Goal: Task Accomplishment & Management: Complete application form

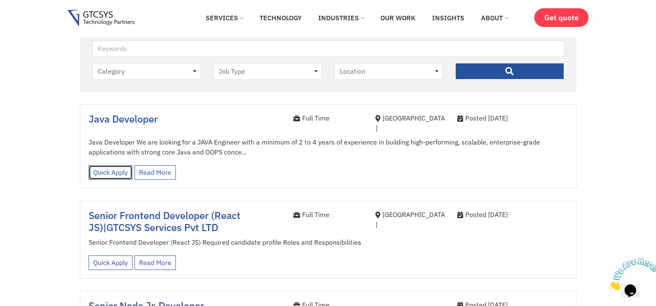
click at [104, 165] on link "Quick Apply" at bounding box center [111, 172] width 44 height 14
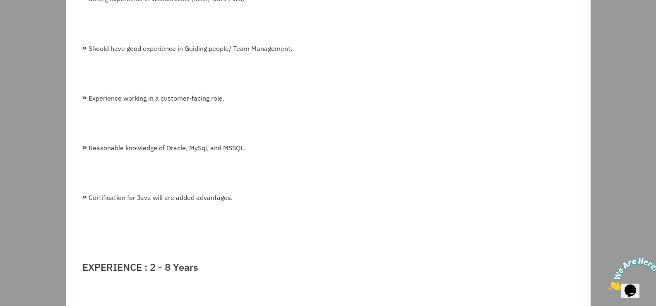
scroll to position [911, 0]
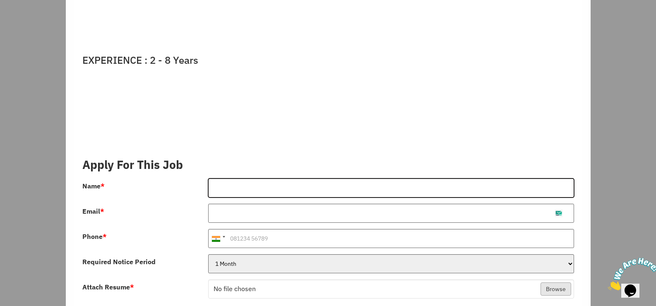
click at [220, 178] on input "Name *" at bounding box center [391, 187] width 366 height 19
click at [233, 178] on input "s" at bounding box center [391, 187] width 366 height 19
type input "sandhya"
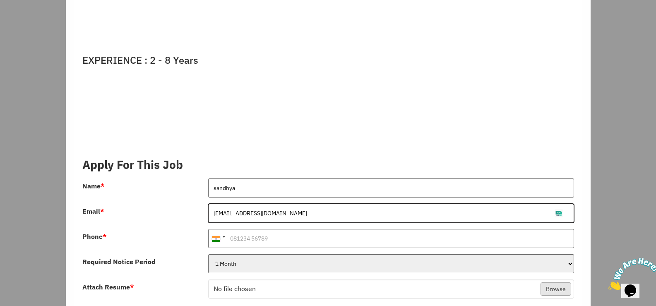
type input "sandhyahar758@gmail.com"
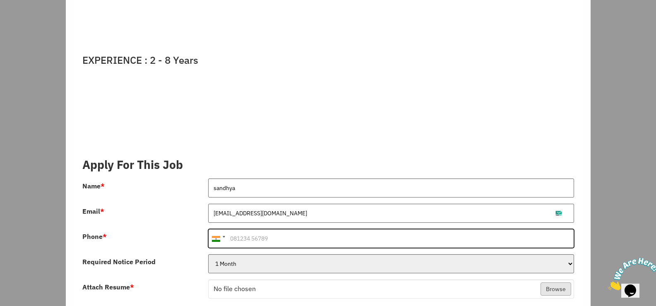
click at [249, 232] on input "Phone *" at bounding box center [391, 238] width 366 height 19
type input "7096487440"
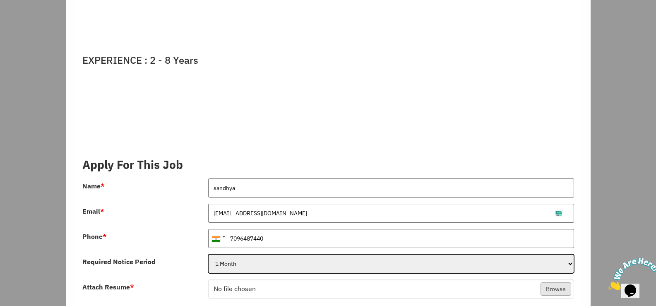
click at [245, 254] on select "1 Month 2 Months 3Months" at bounding box center [391, 263] width 366 height 19
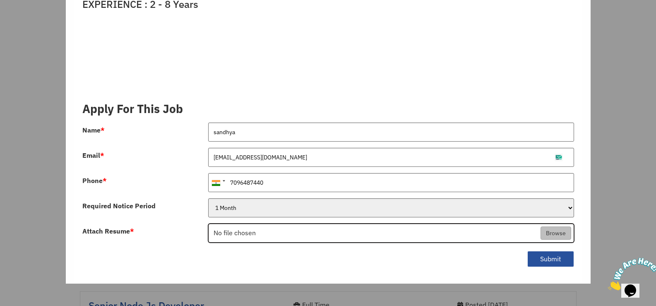
click at [238, 226] on input "Attach Resume *" at bounding box center [391, 233] width 365 height 19
type input "C:\fakepath\Sandhya Haravara - Resume.pdf"
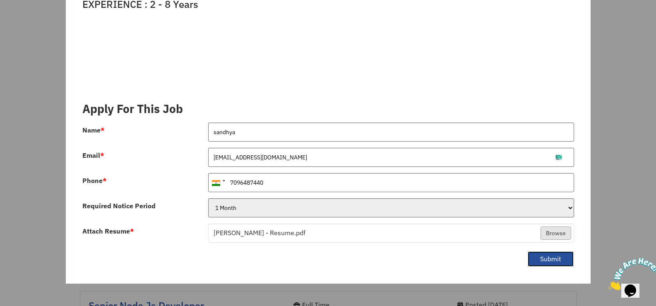
click at [547, 256] on button "Submit" at bounding box center [550, 259] width 47 height 16
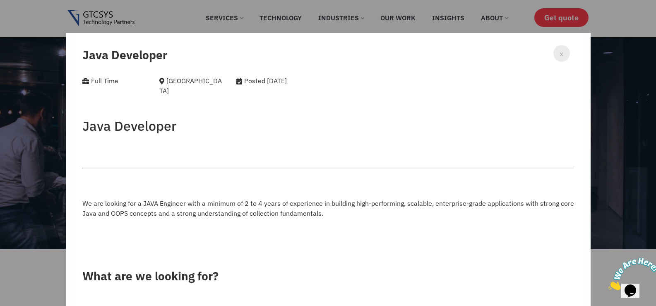
scroll to position [0, 0]
click at [560, 51] on span "x" at bounding box center [562, 53] width 4 height 11
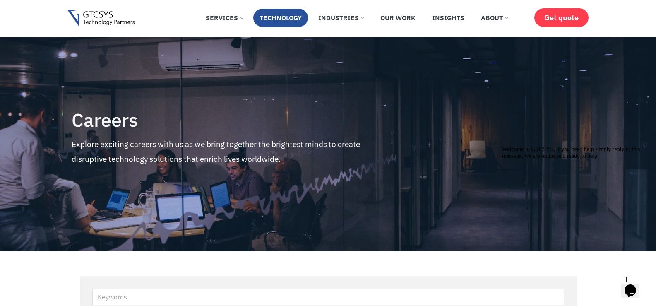
click at [268, 20] on link "Technology" at bounding box center [280, 18] width 55 height 18
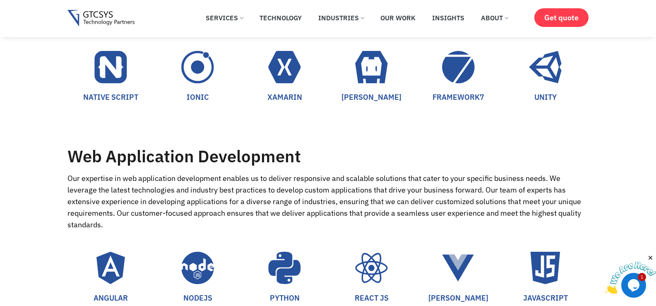
scroll to position [662, 0]
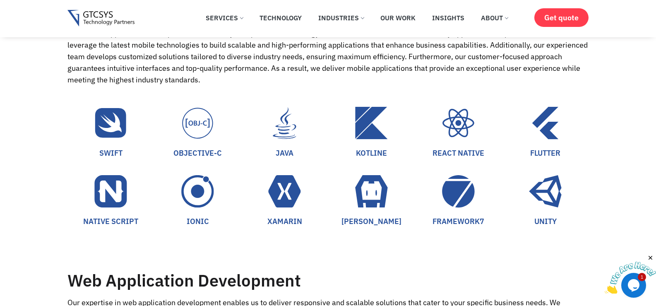
click at [282, 109] on icon "Go to the java Technology service" at bounding box center [284, 122] width 33 height 33
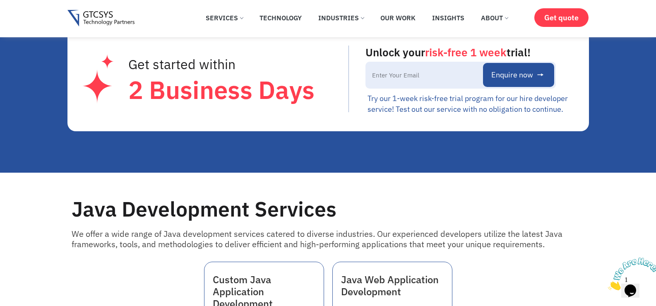
scroll to position [414, 0]
